Goal: Task Accomplishment & Management: Use online tool/utility

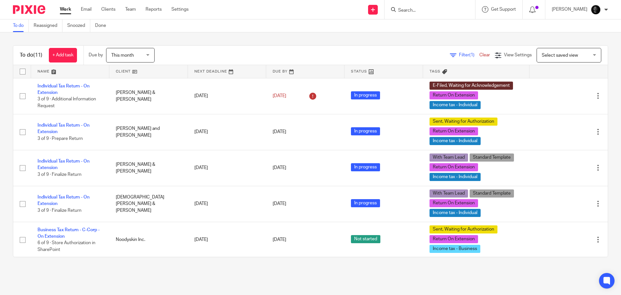
click at [431, 9] on input "Search" at bounding box center [427, 11] width 58 height 6
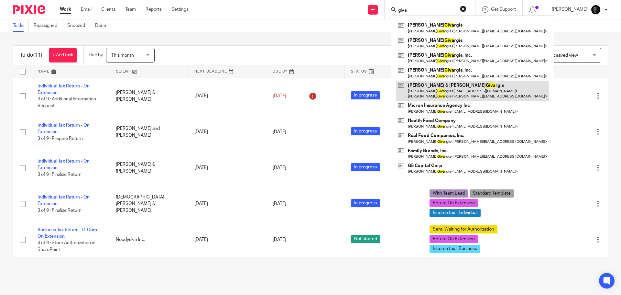
type input "giva"
click at [449, 89] on link at bounding box center [472, 91] width 153 height 20
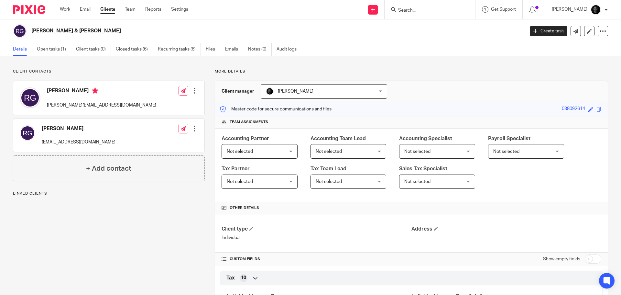
click at [61, 50] on link "Open tasks (1)" at bounding box center [54, 49] width 34 height 13
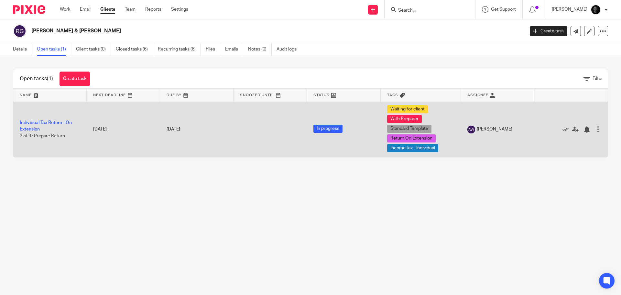
click at [53, 127] on td "Individual Tax Return - On Extension 2 of 9 · Prepare Return" at bounding box center [49, 129] width 73 height 55
click at [53, 124] on link "Individual Tax Return - On Extension" at bounding box center [46, 125] width 52 height 11
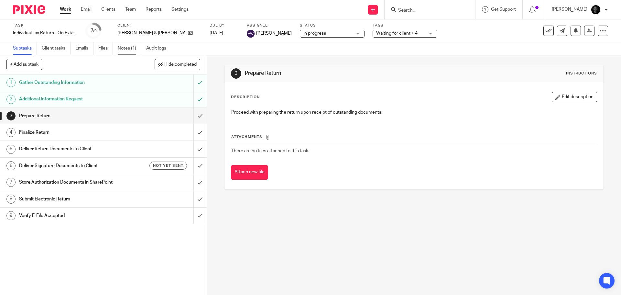
click at [127, 54] on link "Notes (1)" at bounding box center [130, 48] width 24 height 13
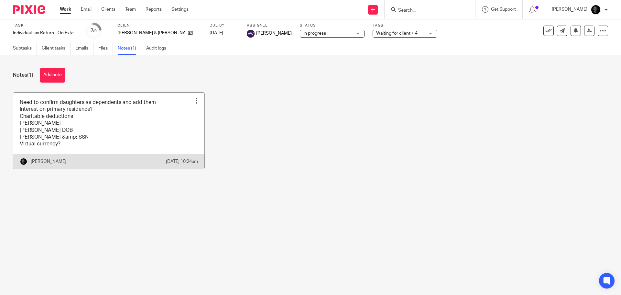
click at [73, 128] on link at bounding box center [108, 131] width 191 height 76
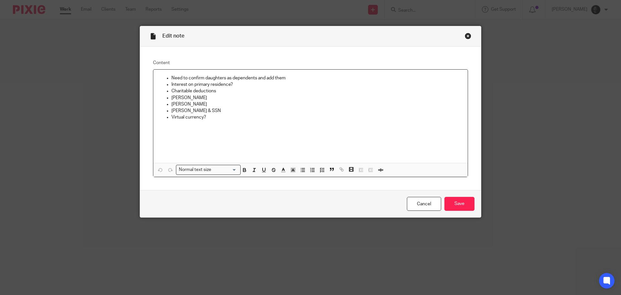
click at [85, 114] on div "Edit note Content Need to confirm daughters as dependents and add them Interest…" at bounding box center [310, 147] width 621 height 295
click at [466, 36] on div "Close this dialog window" at bounding box center [468, 36] width 6 height 6
